Goal: Task Accomplishment & Management: Use online tool/utility

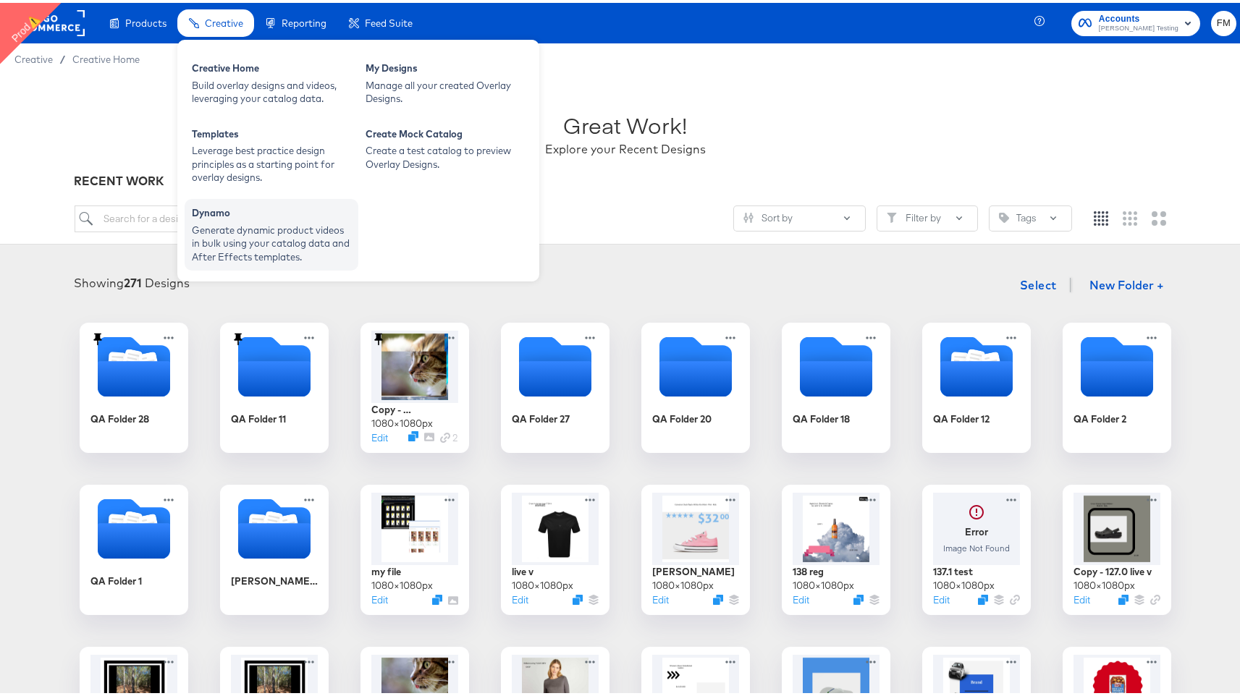
click at [306, 250] on div "Generate dynamic product videos in bulk using your catalog data and After Effec…" at bounding box center [271, 241] width 159 height 41
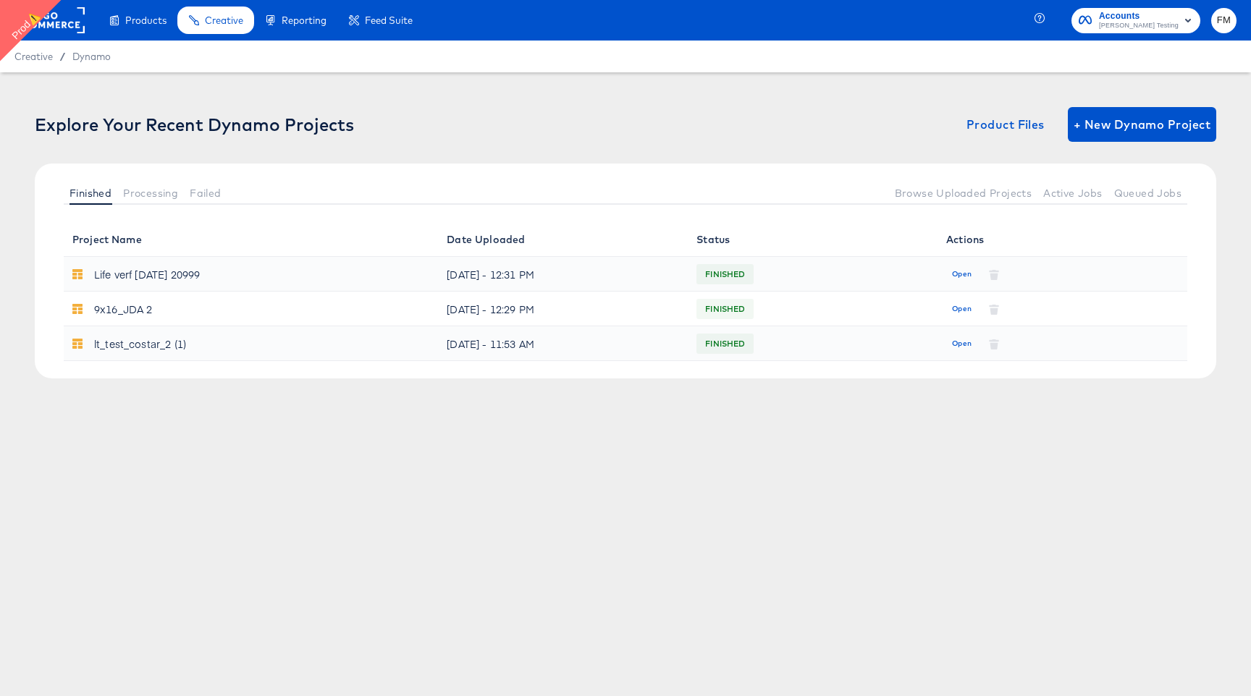
click at [77, 203] on span at bounding box center [90, 203] width 43 height 1
click at [63, 26] on rect at bounding box center [51, 20] width 67 height 26
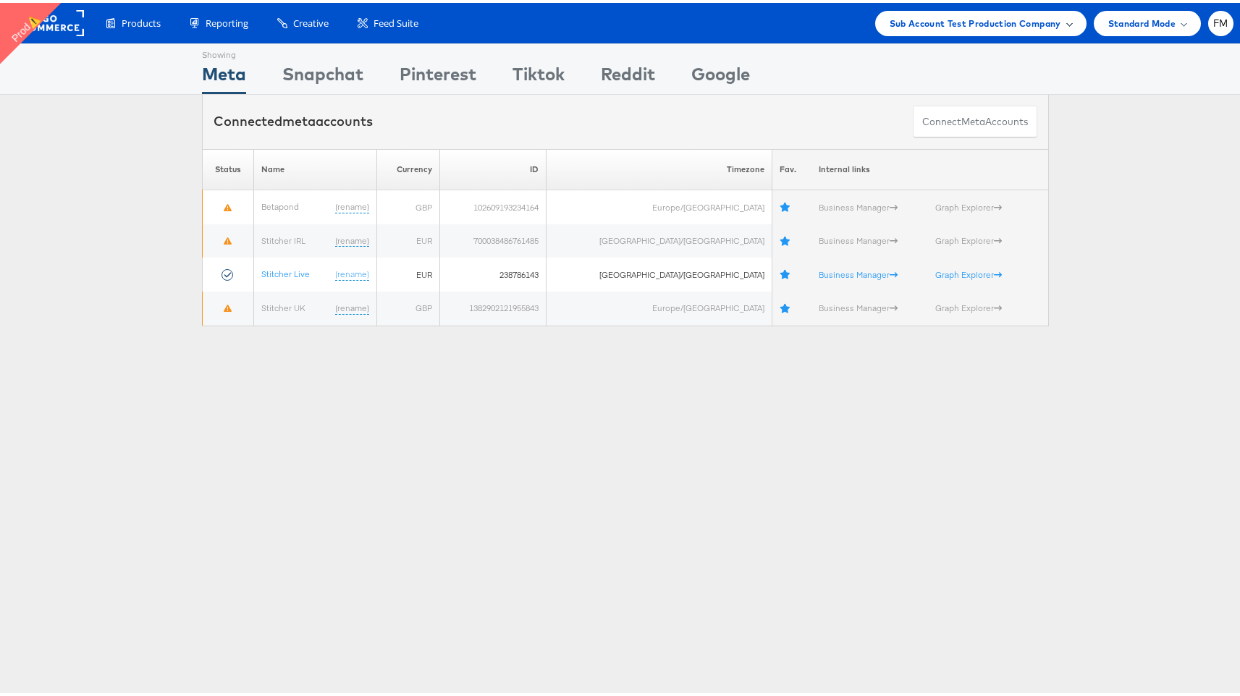
click at [1030, 13] on span "Sub Account Test Production Company" at bounding box center [976, 20] width 172 height 15
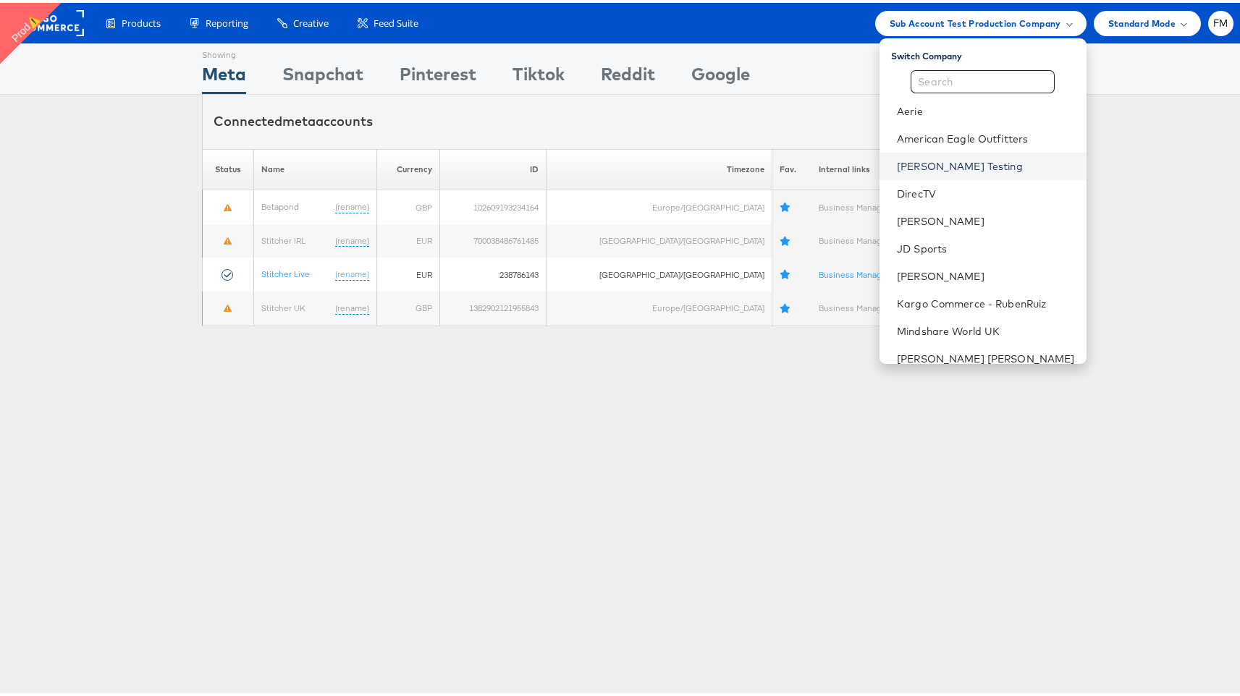
click at [960, 162] on link "[PERSON_NAME] Testing" at bounding box center [986, 163] width 178 height 14
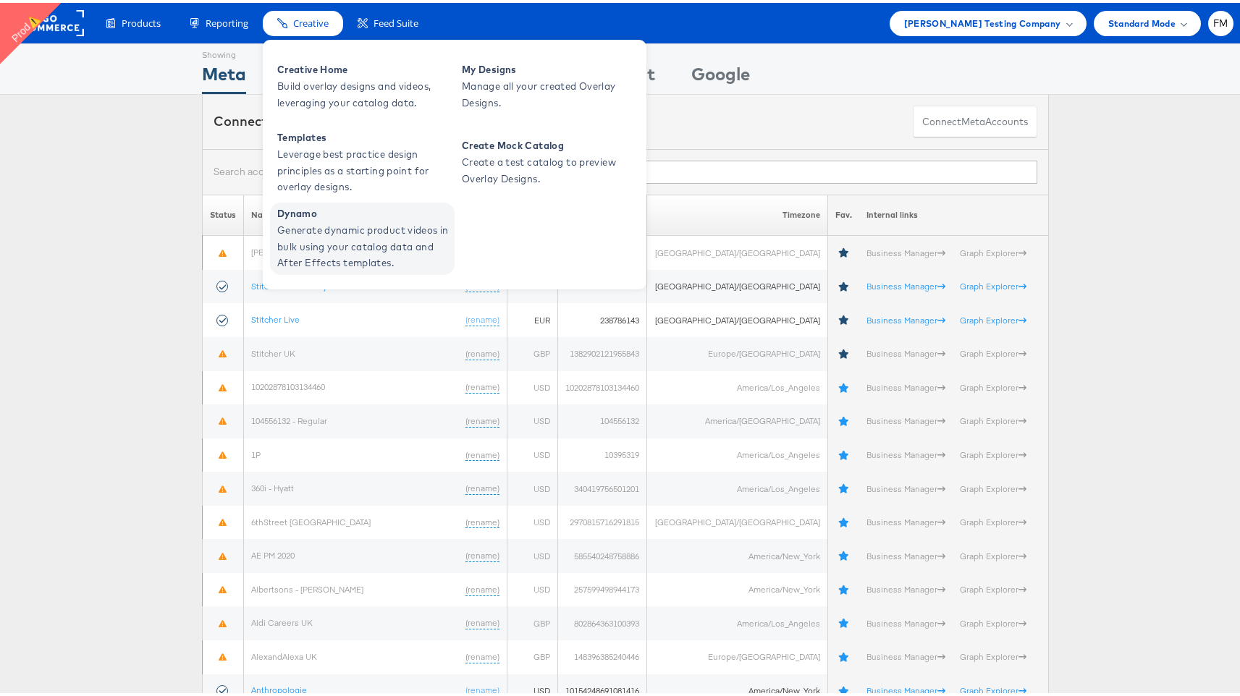
click at [345, 214] on span "Dynamo" at bounding box center [364, 211] width 174 height 17
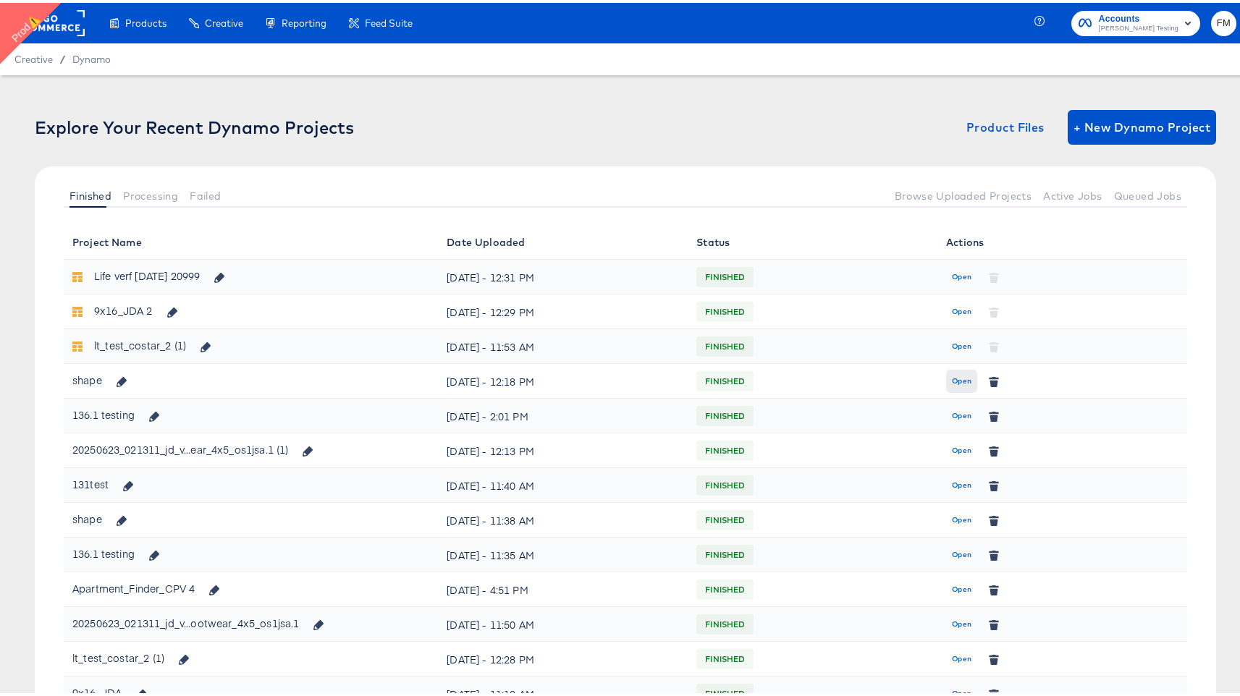
click at [959, 378] on span "Open" at bounding box center [962, 378] width 20 height 13
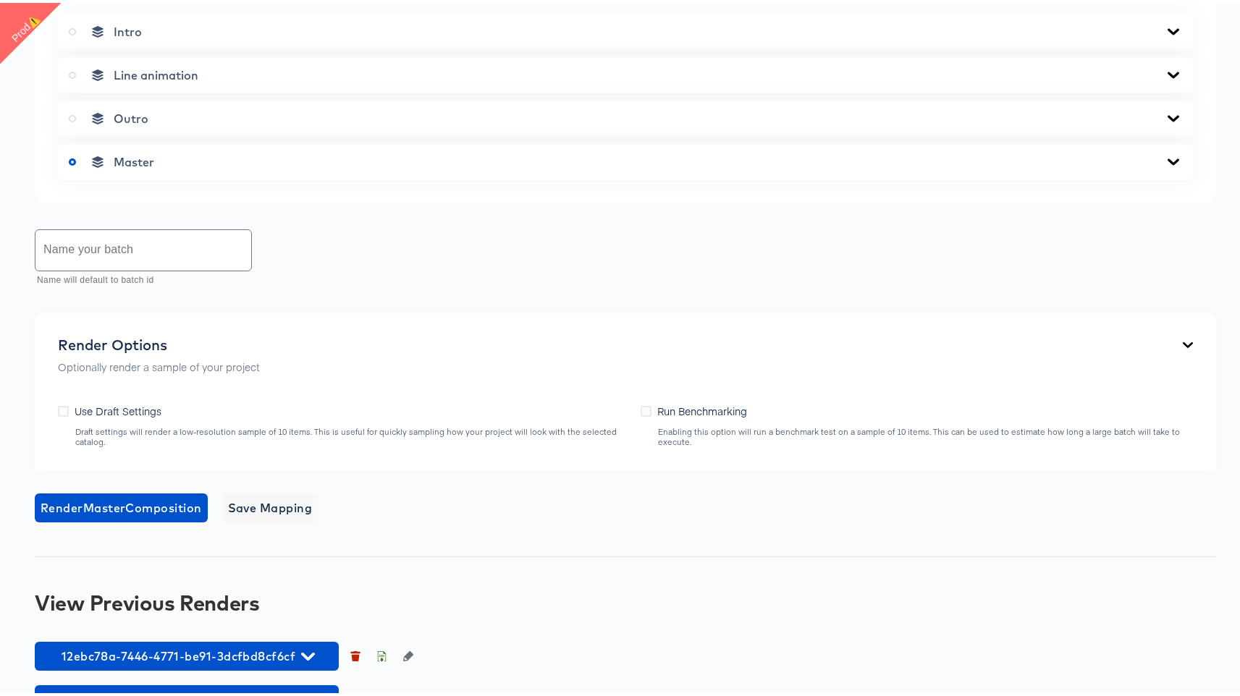
scroll to position [707, 0]
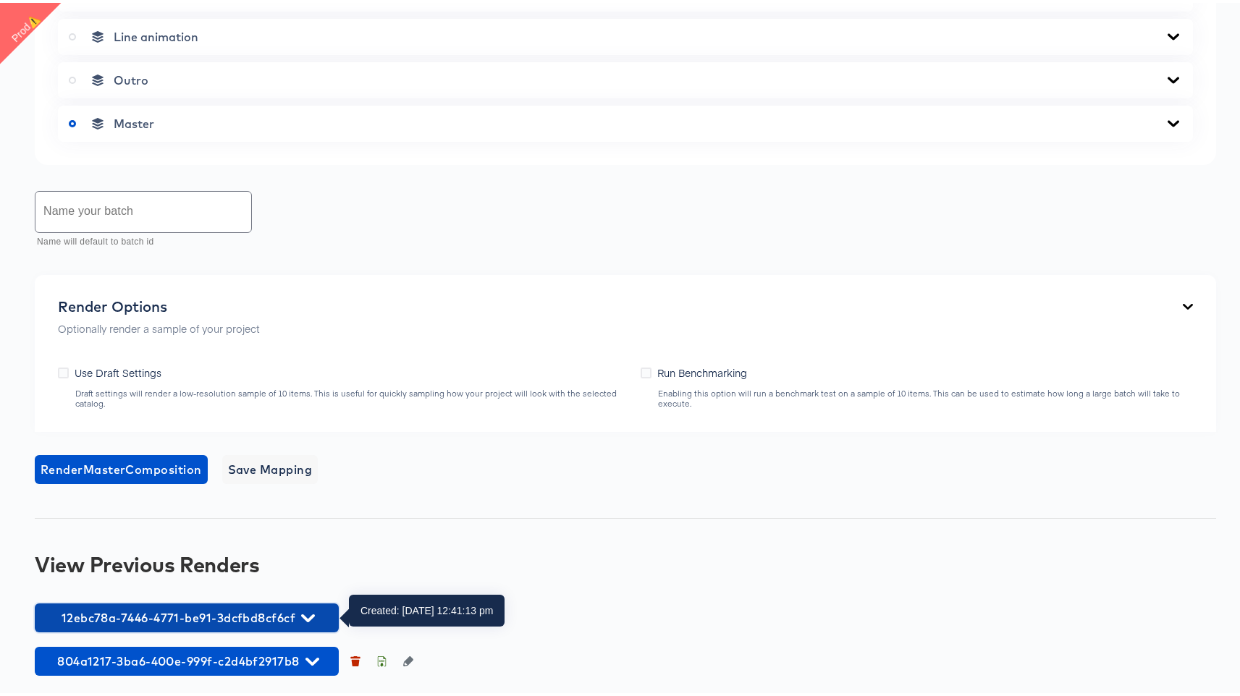
click at [256, 620] on span "12ebc78a-7446-4771-be91-3dcfbd8cf6cf" at bounding box center [187, 615] width 290 height 20
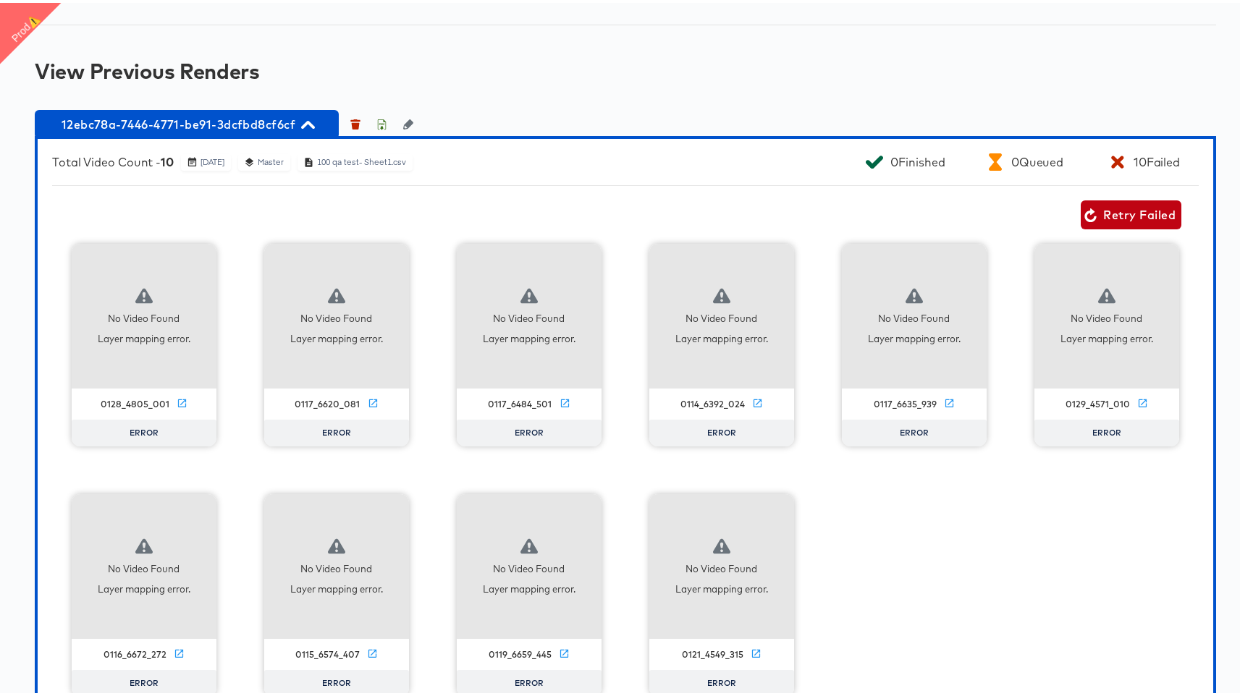
scroll to position [1283, 0]
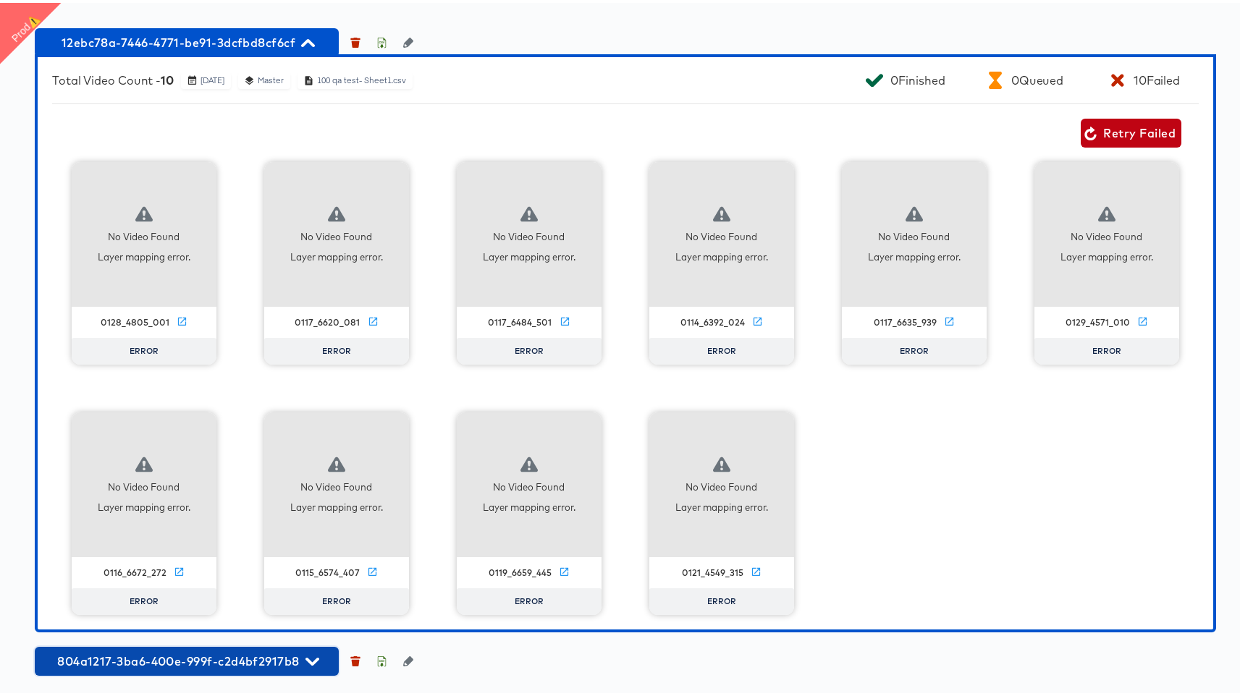
click at [314, 659] on icon "button" at bounding box center [313, 659] width 14 height 8
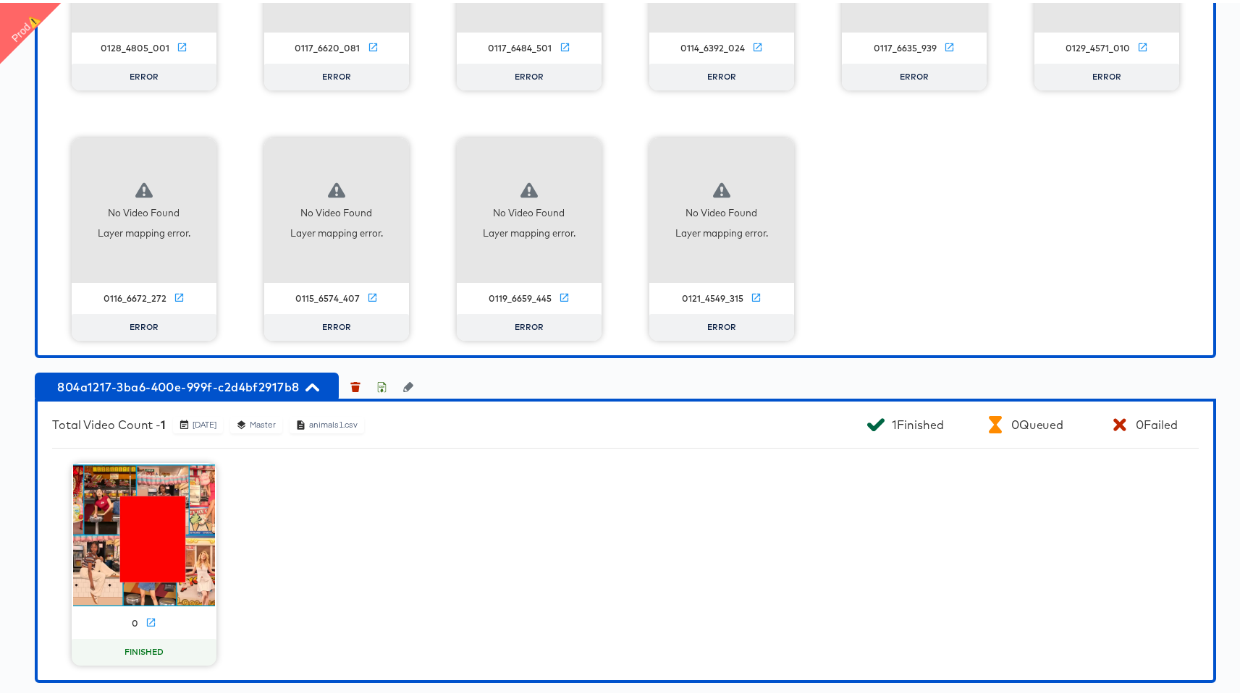
scroll to position [1564, 0]
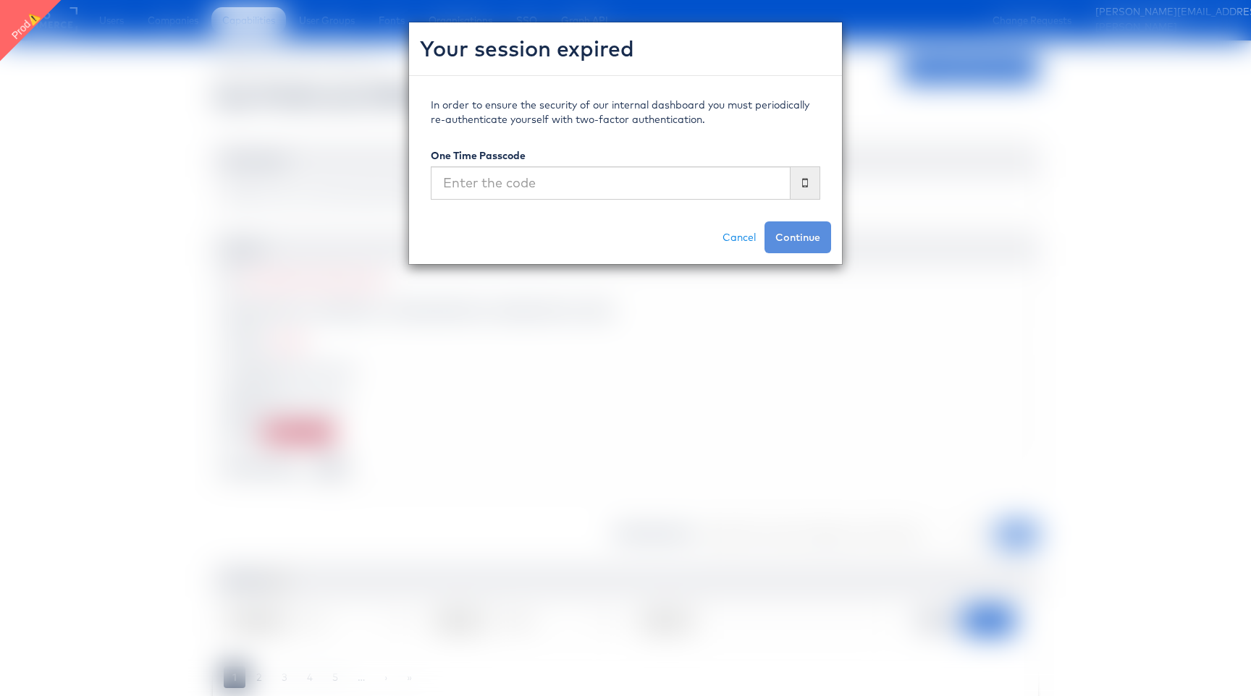
scroll to position [511, 0]
